Goal: Navigation & Orientation: Find specific page/section

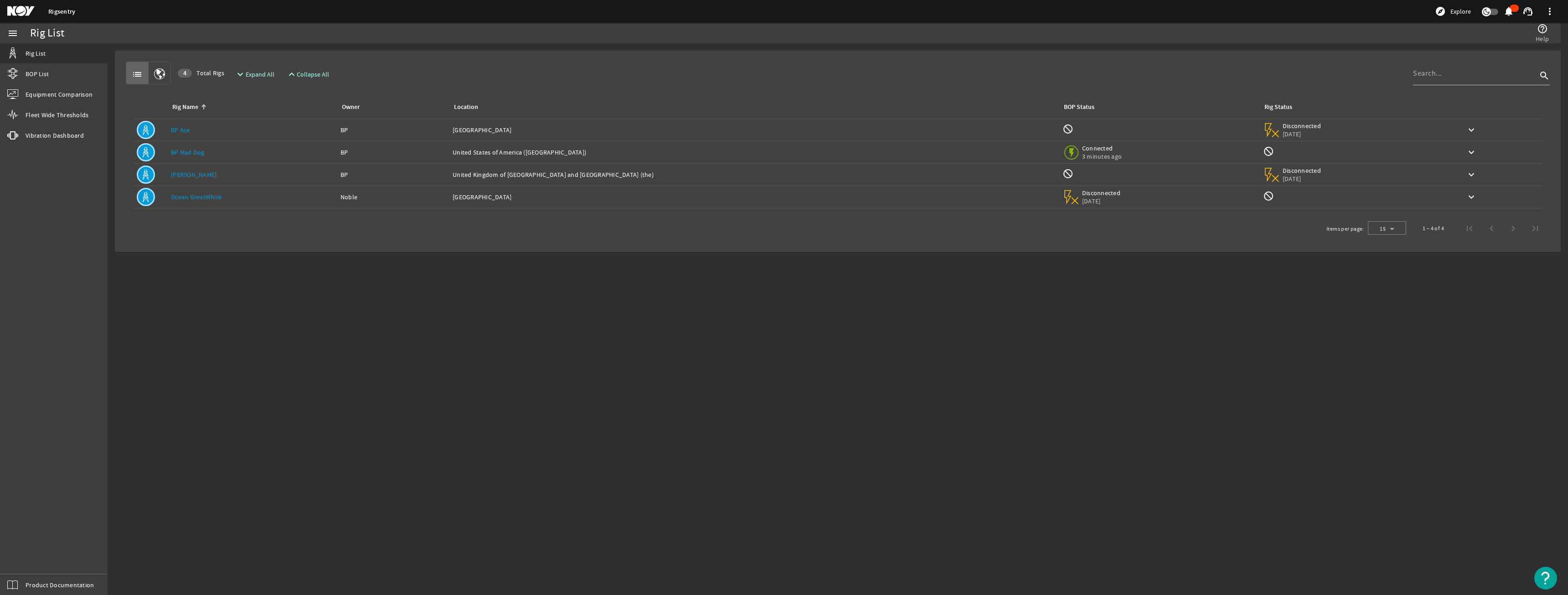
click at [189, 175] on link "[PERSON_NAME]" at bounding box center [194, 175] width 45 height 8
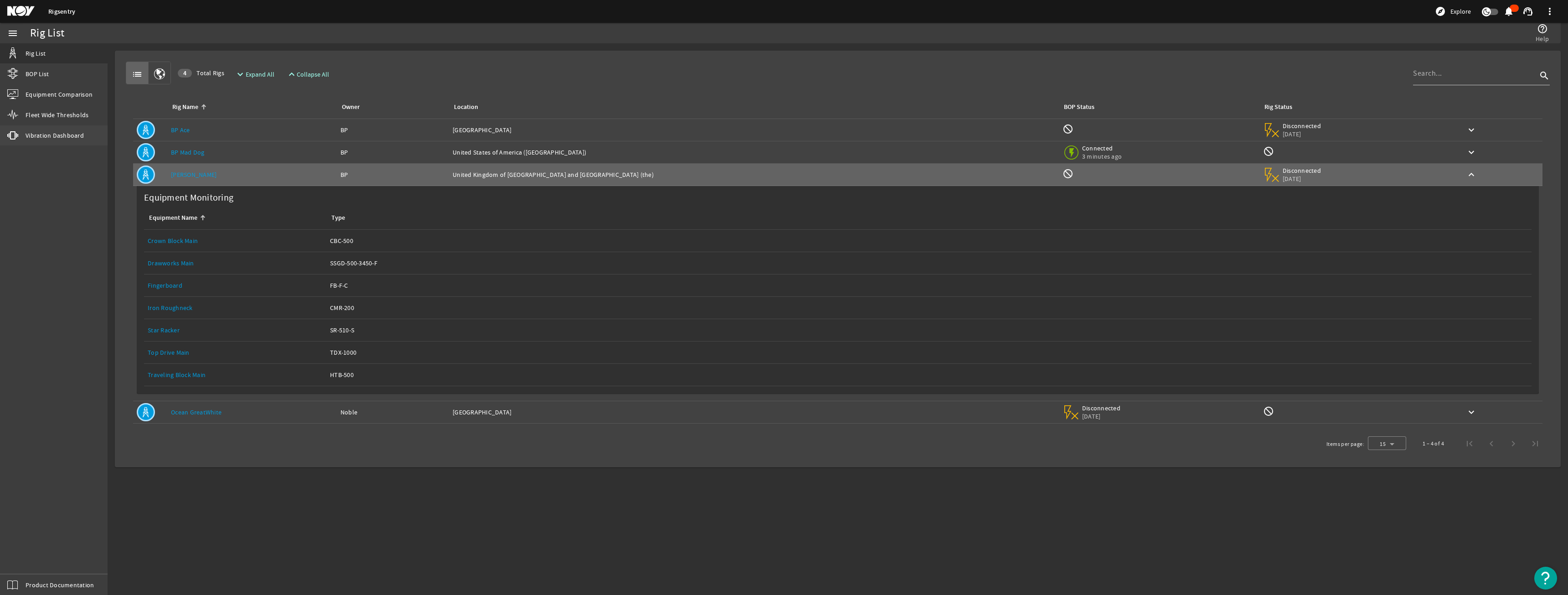
click at [69, 133] on span "Vibration Dashboard" at bounding box center [55, 135] width 58 height 9
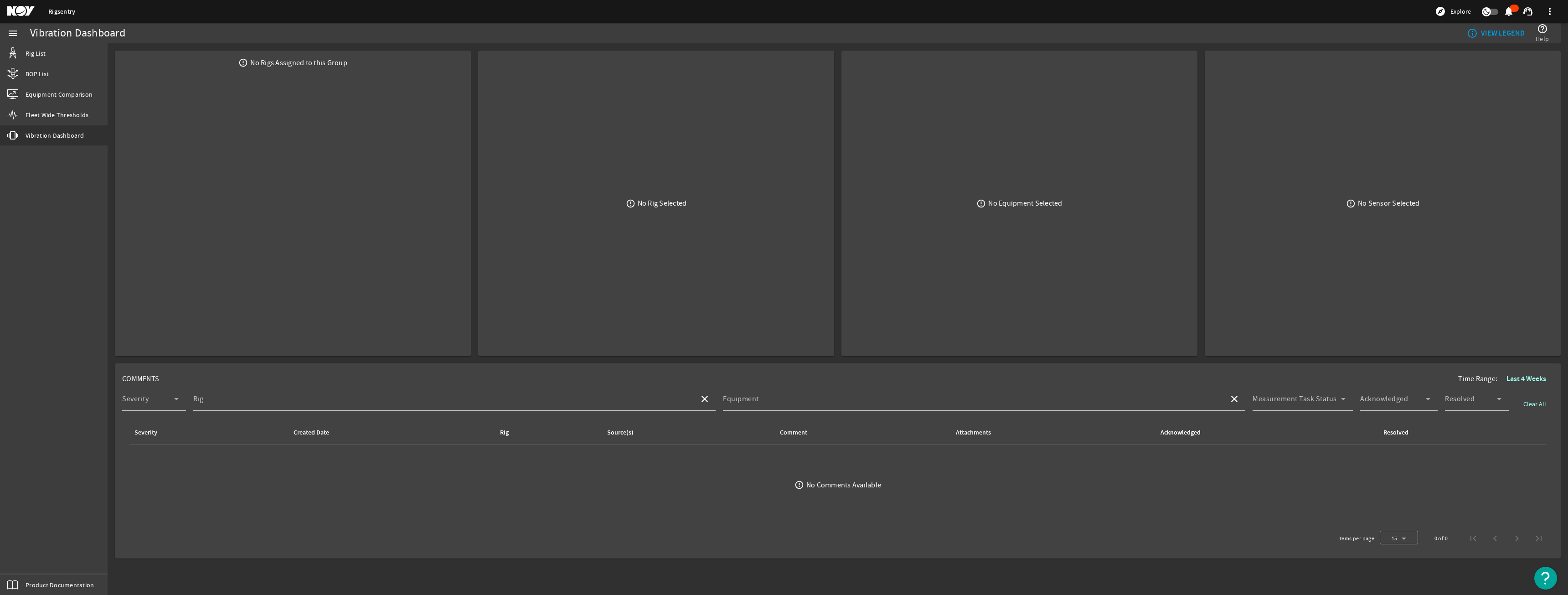
drag, startPoint x: 277, startPoint y: 215, endPoint x: 389, endPoint y: 212, distance: 112.0
click at [300, 214] on mat-card "error_outline No Rigs Assigned to this Group" at bounding box center [293, 204] width 356 height 306
drag, startPoint x: 638, startPoint y: 200, endPoint x: 708, endPoint y: 200, distance: 70.0
click at [639, 200] on div "No Rig Selected" at bounding box center [662, 204] width 49 height 9
drag, startPoint x: 919, startPoint y: 201, endPoint x: 973, endPoint y: 196, distance: 54.2
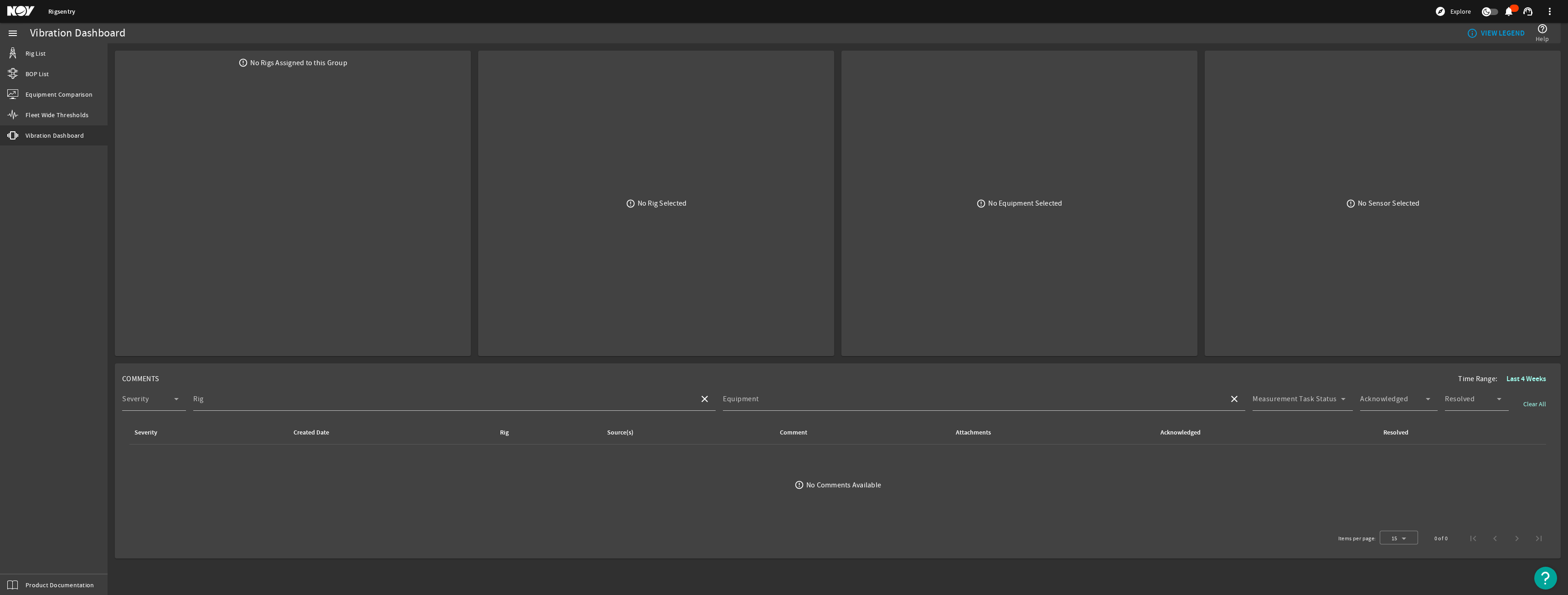
click at [923, 202] on div "error_outline No Equipment Selected" at bounding box center [1019, 203] width 341 height 291
click at [1185, 182] on div "error_outline No Equipment Selected" at bounding box center [1019, 203] width 341 height 291
click at [33, 111] on span "Fleet Wide Thresholds" at bounding box center [57, 115] width 63 height 9
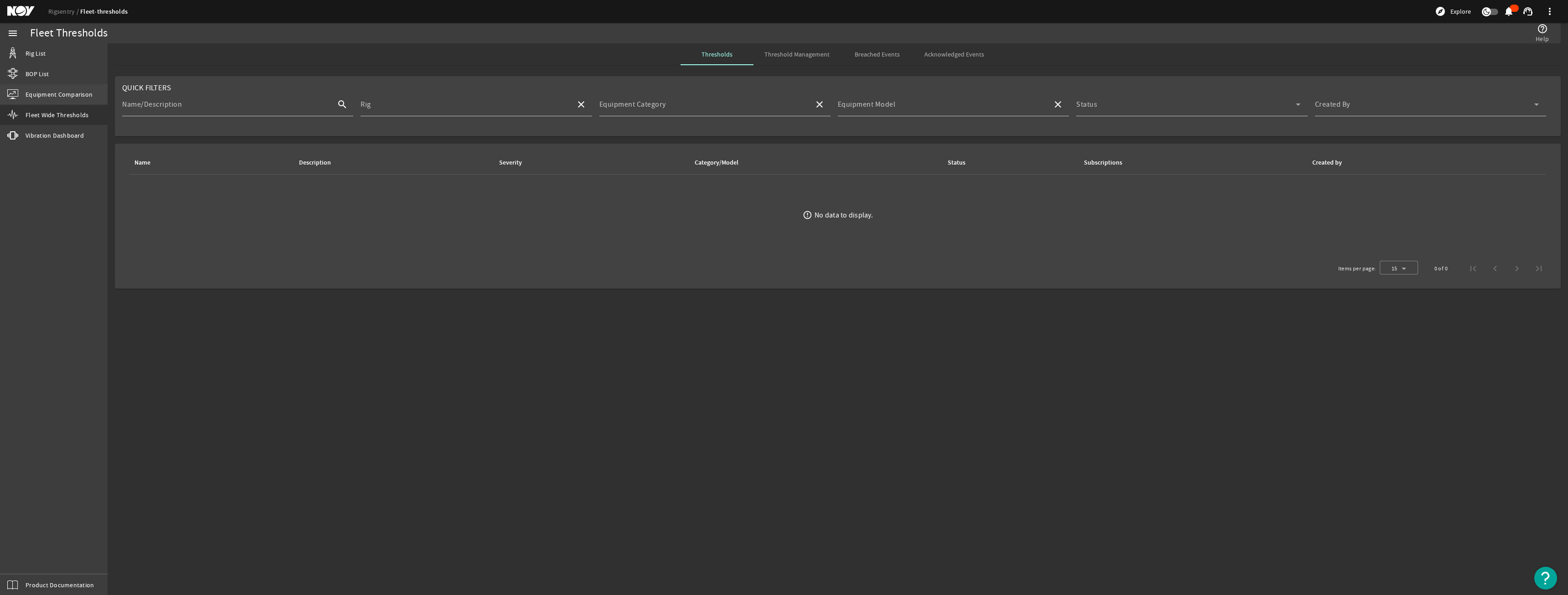
click at [33, 89] on link "Equipment Comparison" at bounding box center [54, 95] width 108 height 20
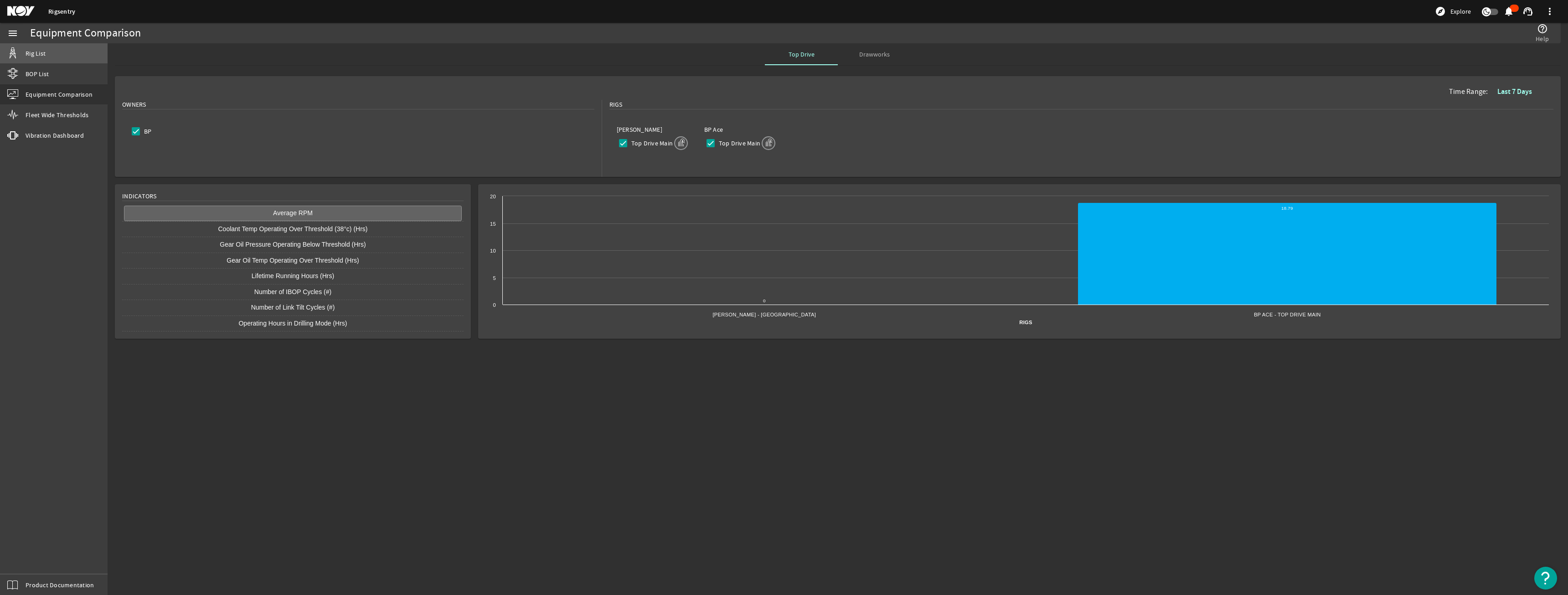
click at [26, 52] on span "Rig List" at bounding box center [35, 53] width 20 height 9
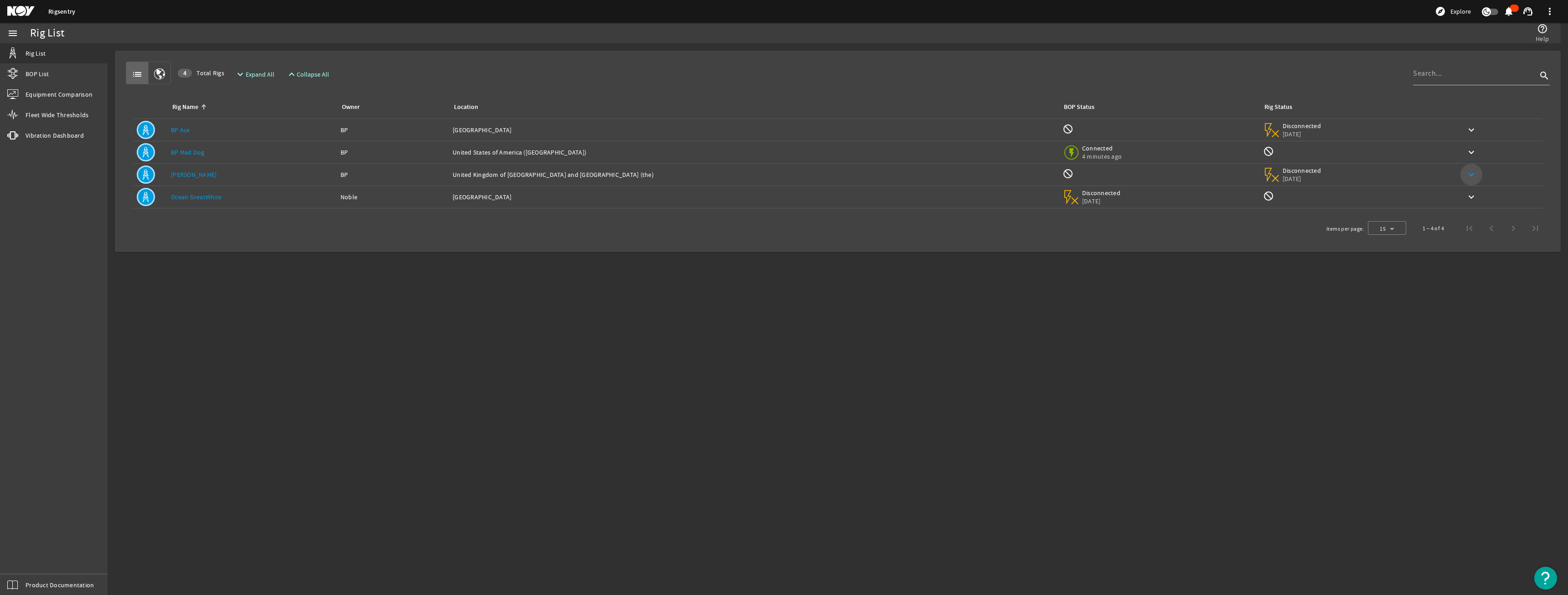
click at [1466, 175] on mat-icon "keyboard_arrow_down" at bounding box center [1471, 175] width 11 height 11
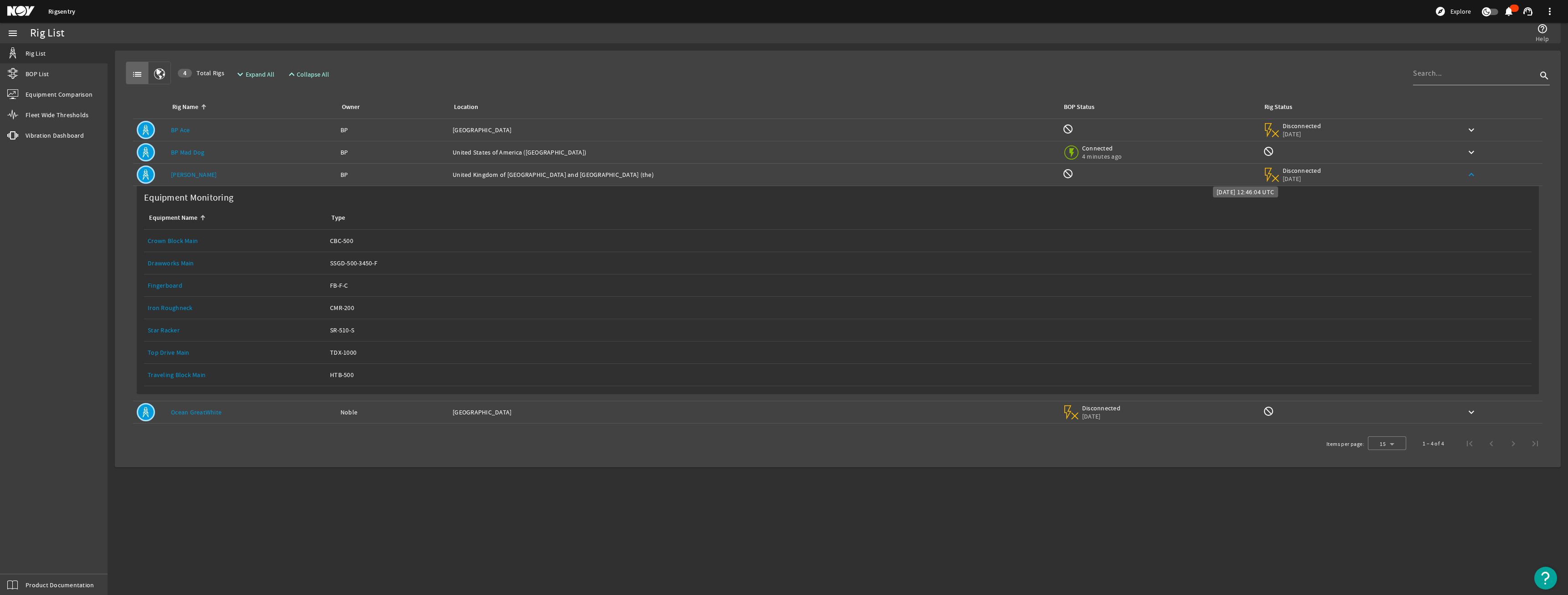
click at [1283, 175] on div "Disconnected [DATE]" at bounding box center [1302, 175] width 38 height 16
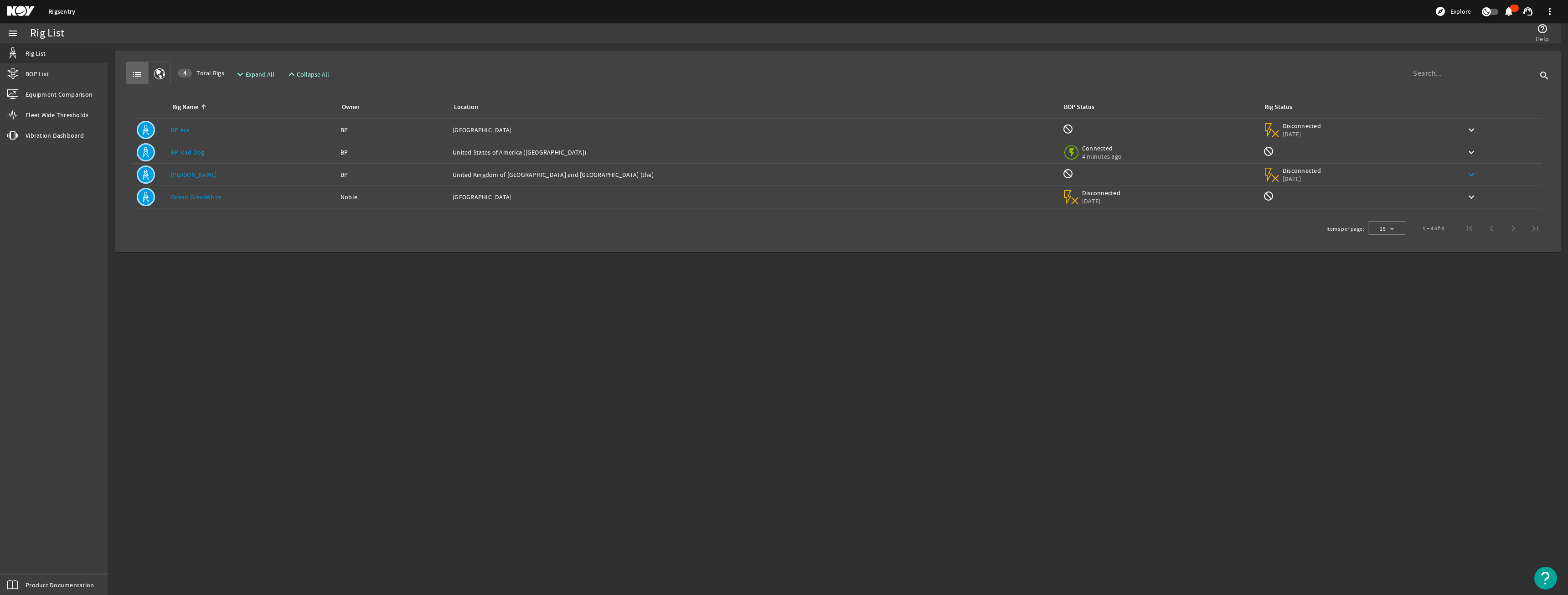
drag, startPoint x: 1245, startPoint y: 175, endPoint x: 1245, endPoint y: 181, distance: 6.0
click at [1283, 181] on span "[DATE]" at bounding box center [1302, 178] width 38 height 8
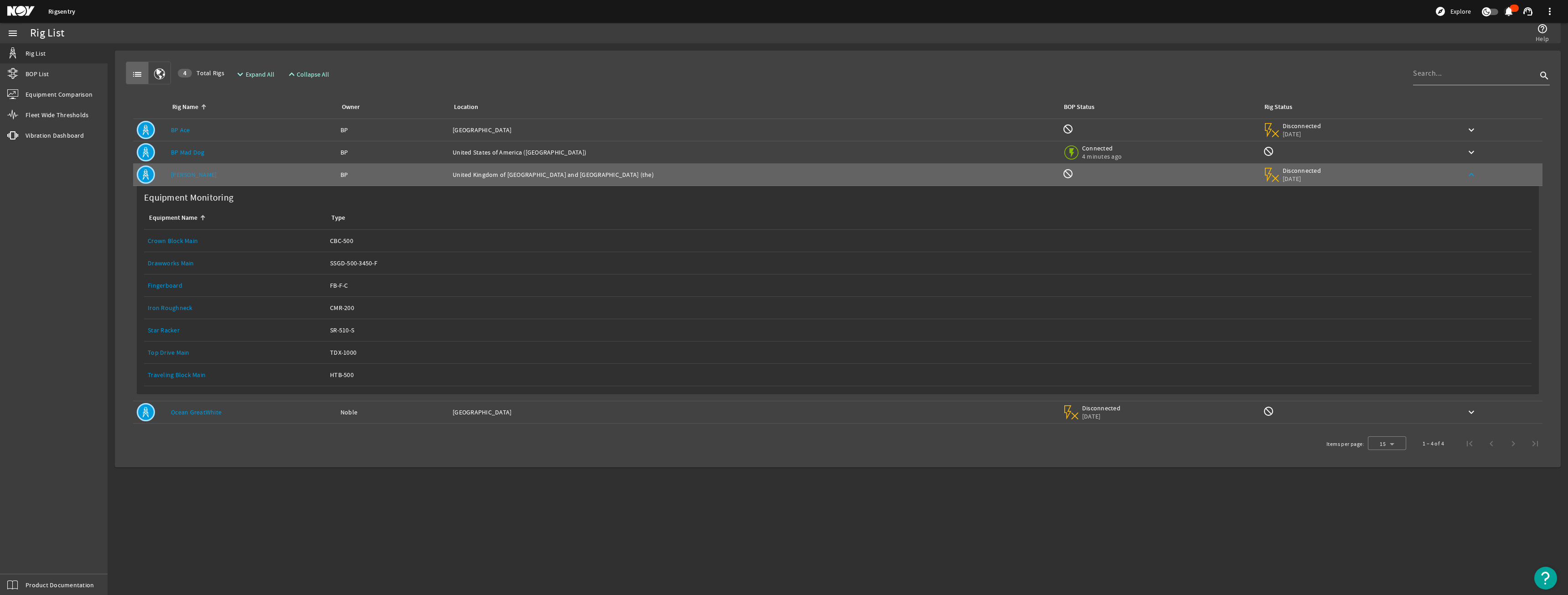
click at [1514, 7] on mat-icon "notifications" at bounding box center [1509, 12] width 11 height 11
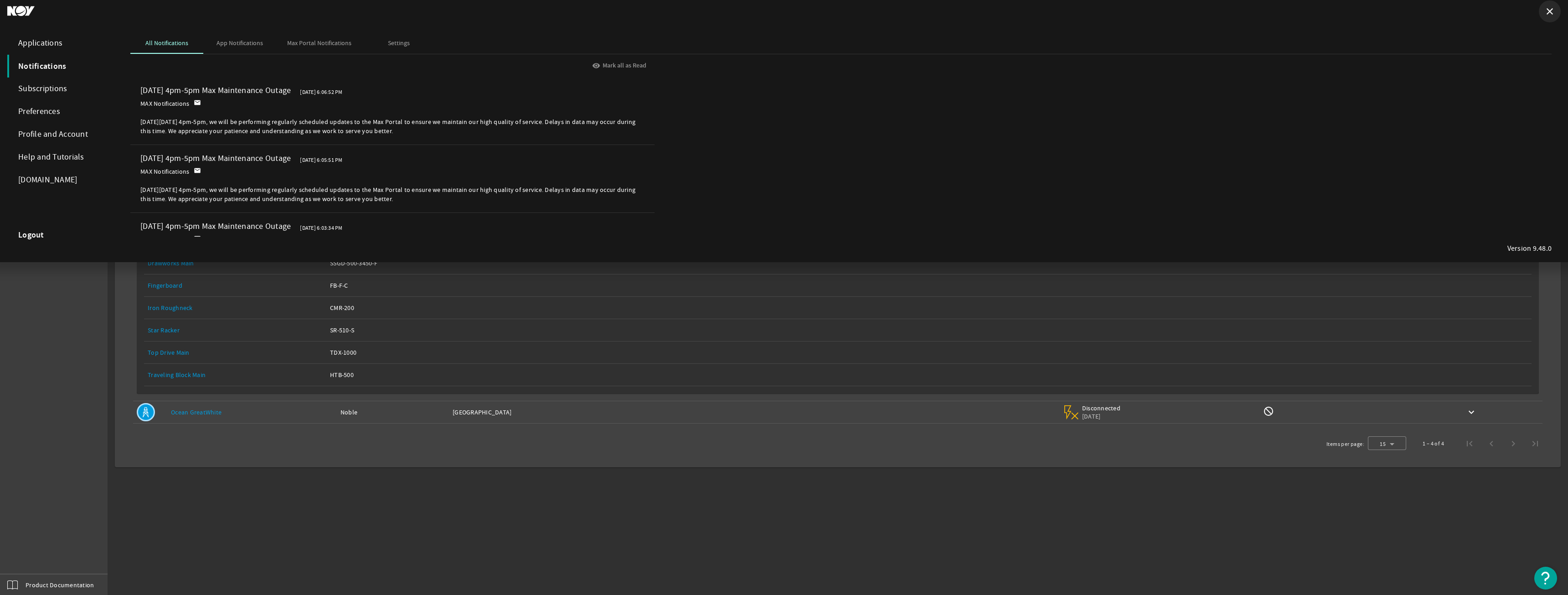
click at [1546, 14] on mat-icon "close" at bounding box center [1550, 12] width 11 height 11
